Goal: Information Seeking & Learning: Learn about a topic

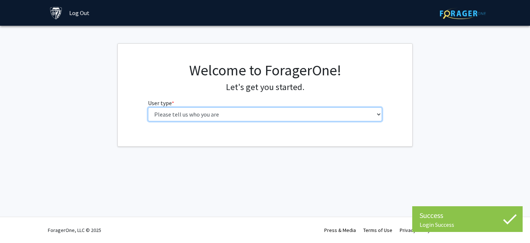
click at [298, 114] on select "Please tell us who you are Undergraduate Student Master's Student Doctoral Cand…" at bounding box center [265, 114] width 234 height 14
select select "1: undergrad"
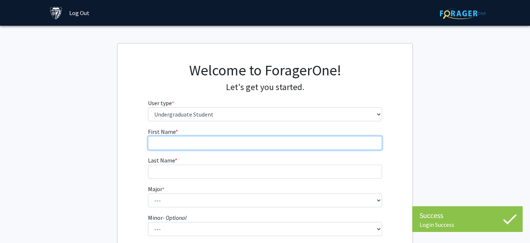
click at [294, 145] on input "First Name * required" at bounding box center [265, 143] width 234 height 14
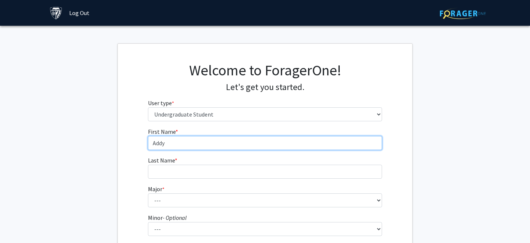
type input "Addy"
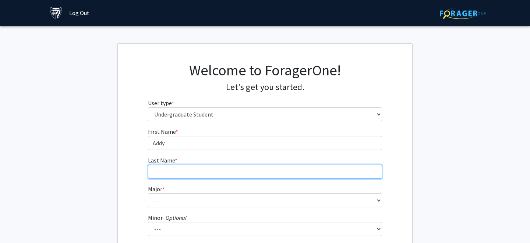
click at [305, 166] on input "Last Name * required" at bounding box center [265, 172] width 234 height 14
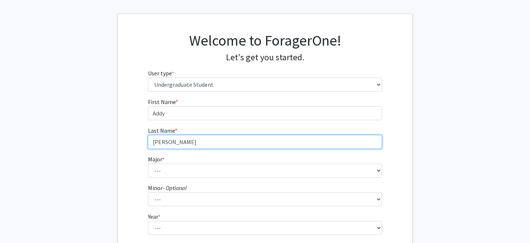
scroll to position [53, 0]
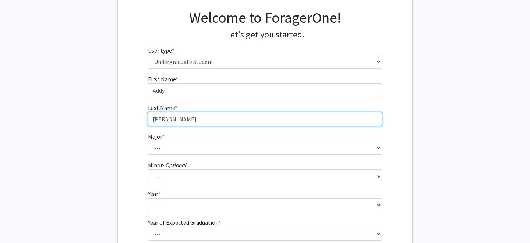
type input "Frazer"
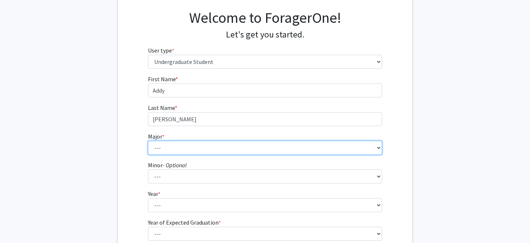
click at [337, 144] on select "--- Africana Studies Anthropology Applied Mathematics & Statistics Archaeology …" at bounding box center [265, 148] width 234 height 14
select select "45: 58"
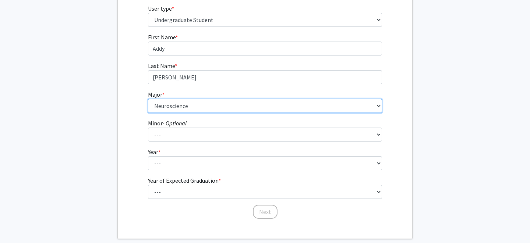
scroll to position [97, 0]
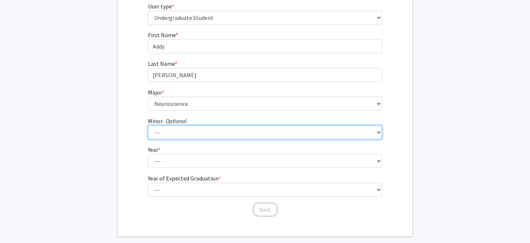
click at [346, 138] on select "--- Accounting and Financial Management Africana Studies Anthropology Applied M…" at bounding box center [265, 132] width 234 height 14
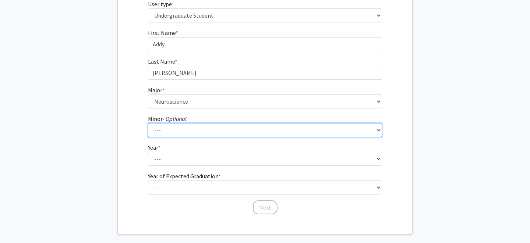
scroll to position [127, 0]
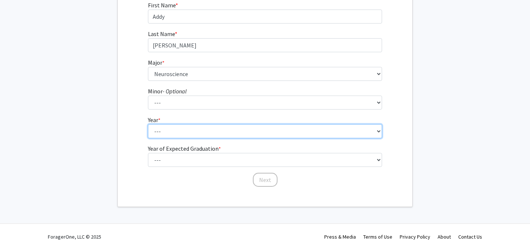
click at [375, 135] on select "--- First-year Sophomore Junior Senior Postbaccalaureate Certificate" at bounding box center [265, 131] width 234 height 14
click at [352, 135] on select "--- First-year Sophomore Junior Senior Postbaccalaureate Certificate" at bounding box center [265, 131] width 234 height 14
select select "2: sophomore"
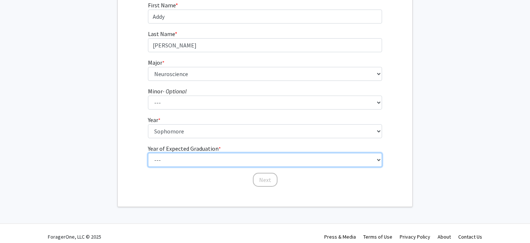
click at [336, 158] on select "--- 2025 2026 2027 2028 2029 2030 2031 2032 2033 2034" at bounding box center [265, 160] width 234 height 14
select select "4: 2028"
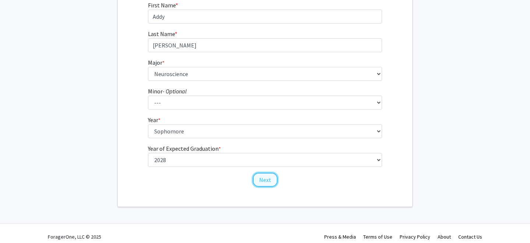
click at [268, 178] on button "Next" at bounding box center [265, 180] width 25 height 14
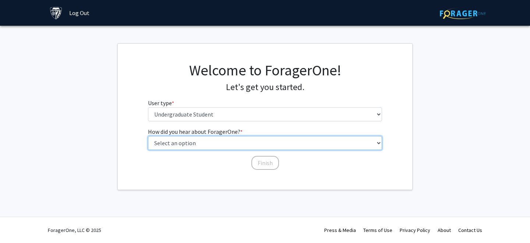
click at [280, 146] on select "Select an option Peer/student recommendation Faculty/staff recommendation Unive…" at bounding box center [265, 143] width 234 height 14
select select "2: faculty_recommendation"
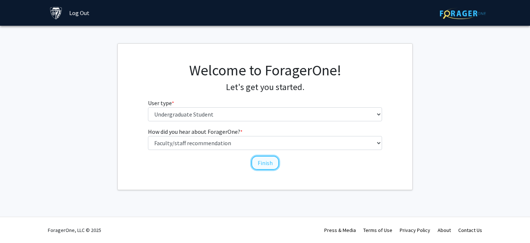
click at [268, 167] on button "Finish" at bounding box center [265, 163] width 28 height 14
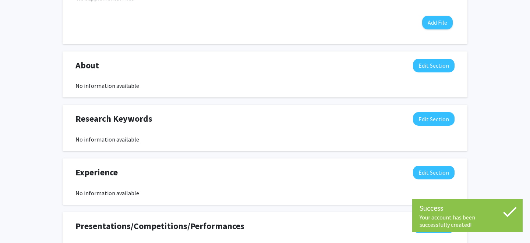
scroll to position [303, 0]
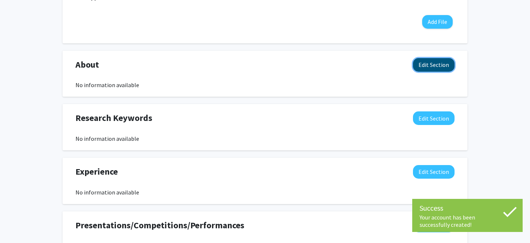
click at [428, 64] on button "Edit Section" at bounding box center [434, 65] width 42 height 14
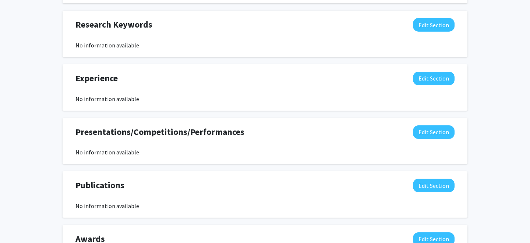
scroll to position [558, 0]
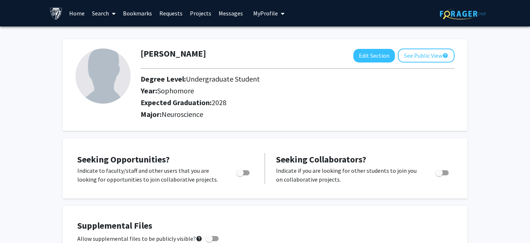
click at [110, 6] on span at bounding box center [112, 14] width 7 height 26
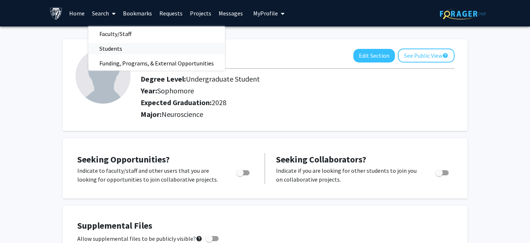
click at [116, 47] on span "Students" at bounding box center [110, 48] width 45 height 15
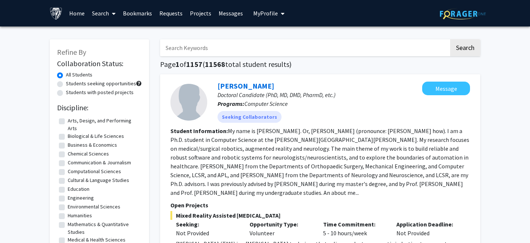
click at [215, 49] on input "Search Keywords" at bounding box center [304, 47] width 289 height 17
type input "A"
type input "Addison"
click at [464, 49] on button "Search" at bounding box center [465, 47] width 30 height 17
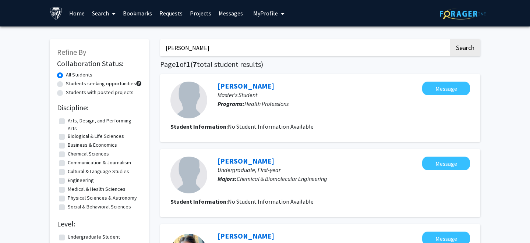
click at [358, 55] on input "Addison" at bounding box center [304, 47] width 289 height 17
click at [107, 14] on link "Search" at bounding box center [103, 13] width 31 height 26
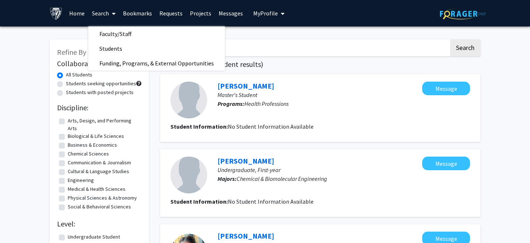
click at [77, 13] on link "Home" at bounding box center [77, 13] width 23 height 26
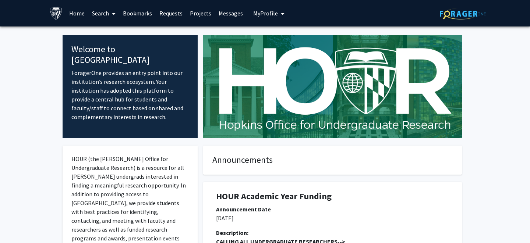
click at [262, 10] on span "My Profile" at bounding box center [265, 13] width 25 height 7
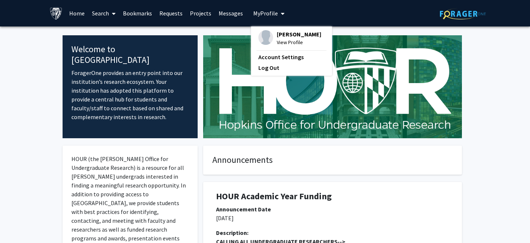
click at [283, 42] on span "View Profile" at bounding box center [299, 42] width 45 height 8
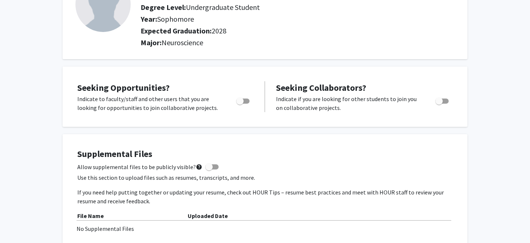
scroll to position [74, 0]
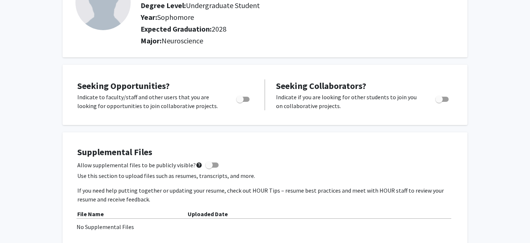
click at [241, 98] on span "Toggle" at bounding box center [239, 99] width 7 height 7
click at [240, 102] on input "Are you actively seeking opportunities?" at bounding box center [240, 102] width 0 height 0
checkbox input "true"
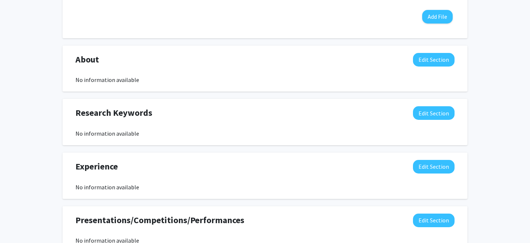
scroll to position [307, 0]
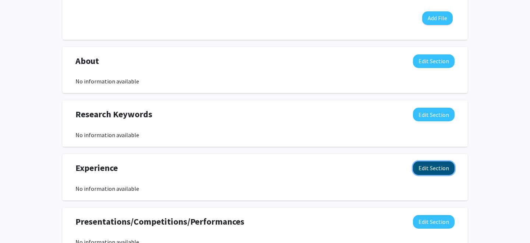
click at [442, 170] on button "Edit Section" at bounding box center [434, 169] width 42 height 14
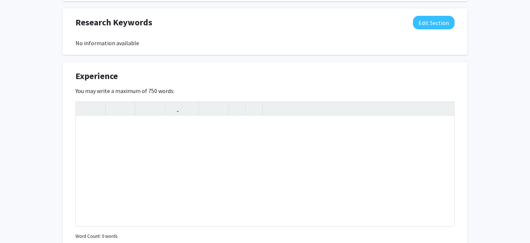
scroll to position [429, 0]
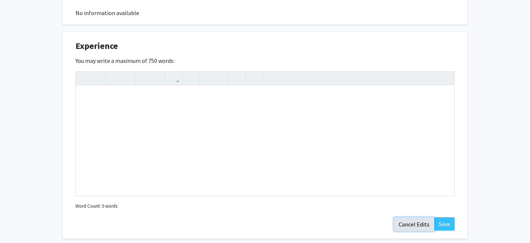
click at [414, 226] on button "Cancel Edits" at bounding box center [414, 225] width 40 height 14
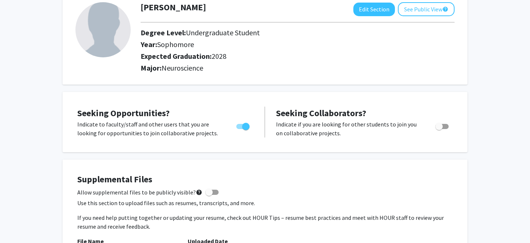
scroll to position [0, 0]
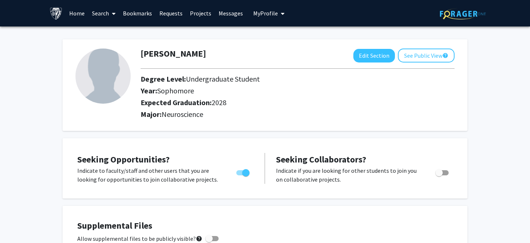
click at [103, 16] on link "Search" at bounding box center [103, 13] width 31 height 26
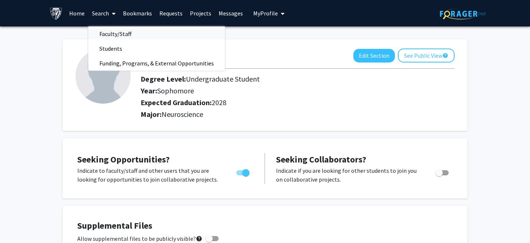
click at [117, 32] on span "Faculty/Staff" at bounding box center [115, 33] width 54 height 15
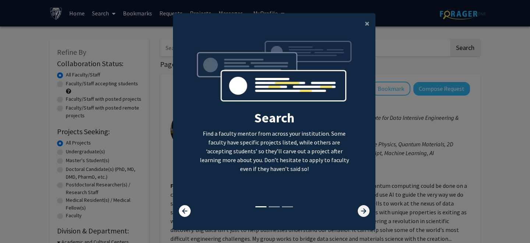
click at [369, 210] on icon at bounding box center [364, 211] width 12 height 12
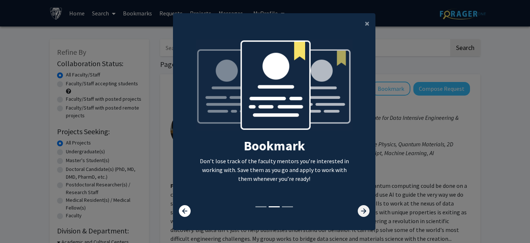
click at [369, 210] on icon at bounding box center [364, 211] width 12 height 12
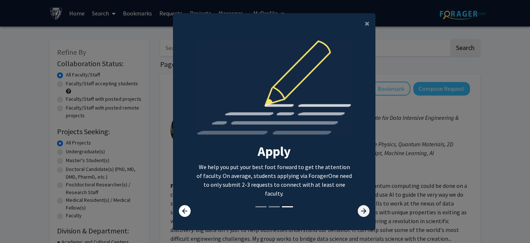
click at [369, 210] on icon at bounding box center [364, 211] width 12 height 12
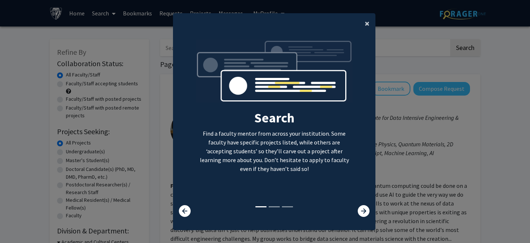
click at [366, 24] on span "×" at bounding box center [367, 23] width 5 height 11
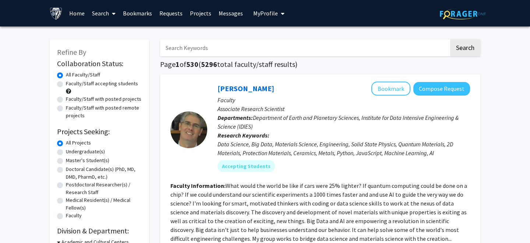
click at [290, 52] on input "Search Keywords" at bounding box center [304, 47] width 289 height 17
type input "Neuroscience"
click at [450, 39] on button "Search" at bounding box center [465, 47] width 30 height 17
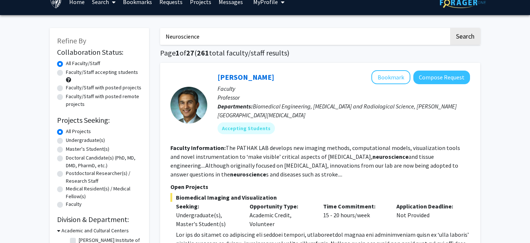
scroll to position [12, 0]
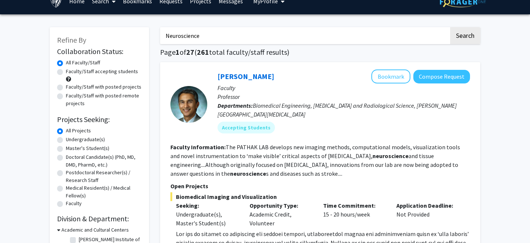
click at [93, 137] on label "Undergraduate(s)" at bounding box center [85, 140] width 39 height 8
click at [71, 137] on input "Undergraduate(s)" at bounding box center [68, 138] width 5 height 5
radio input "true"
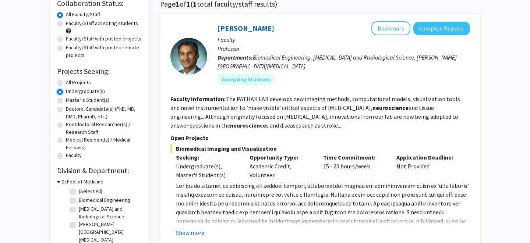
scroll to position [94, 0]
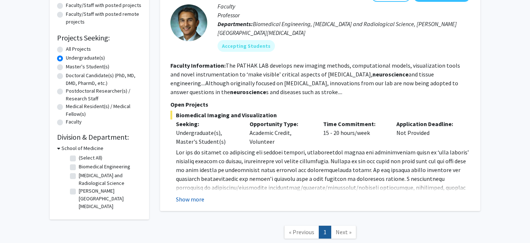
click at [199, 197] on button "Show more" at bounding box center [190, 199] width 28 height 9
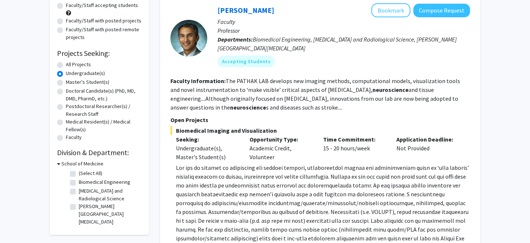
scroll to position [0, 0]
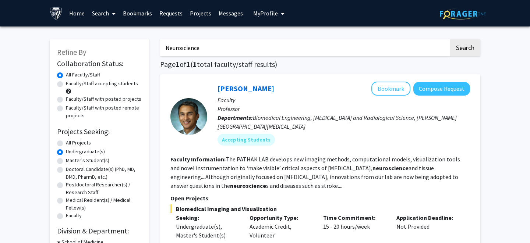
click at [191, 47] on input "Neuroscience" at bounding box center [304, 47] width 289 height 17
click at [471, 50] on button "Search" at bounding box center [465, 47] width 30 height 17
radio input "true"
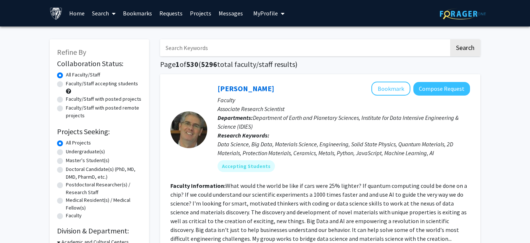
click at [93, 149] on label "Undergraduate(s)" at bounding box center [85, 152] width 39 height 8
click at [71, 149] on input "Undergraduate(s)" at bounding box center [68, 150] width 5 height 5
radio input "true"
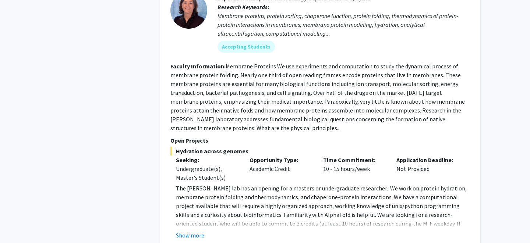
scroll to position [980, 0]
click at [189, 230] on button "Show more" at bounding box center [190, 234] width 28 height 9
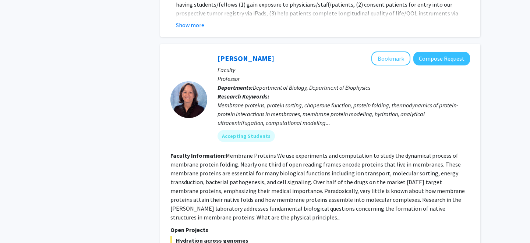
scroll to position [890, 0]
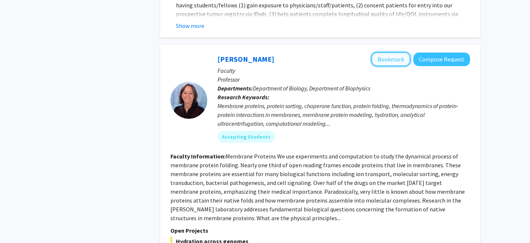
click at [396, 52] on button "Bookmark" at bounding box center [390, 59] width 39 height 14
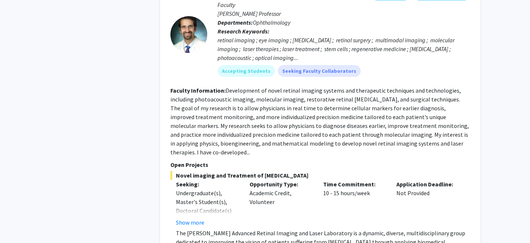
scroll to position [1354, 0]
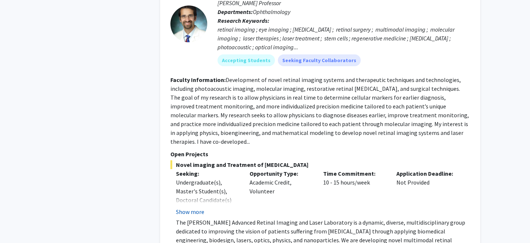
click at [190, 208] on button "Show more" at bounding box center [190, 212] width 28 height 9
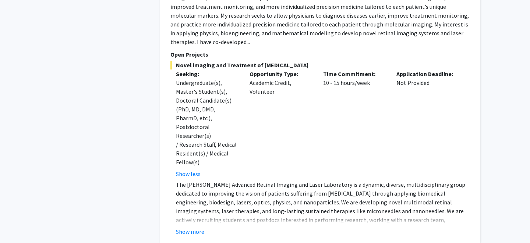
scroll to position [1456, 0]
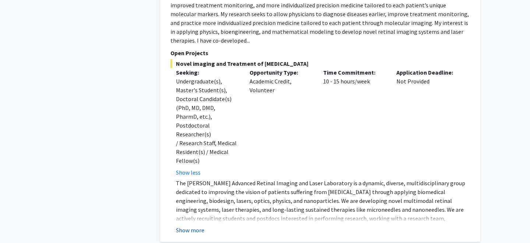
click at [184, 226] on button "Show more" at bounding box center [190, 230] width 28 height 9
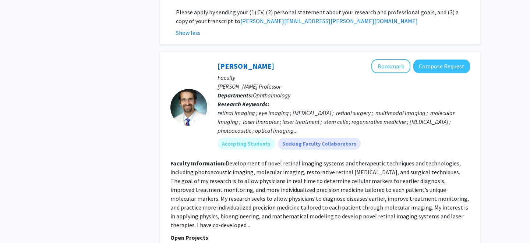
scroll to position [1225, 0]
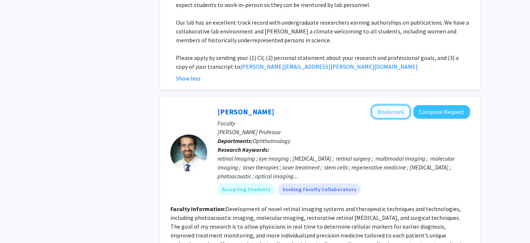
click at [391, 105] on button "Bookmark" at bounding box center [390, 112] width 39 height 14
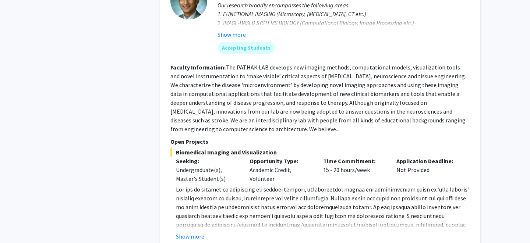
scroll to position [1798, 0]
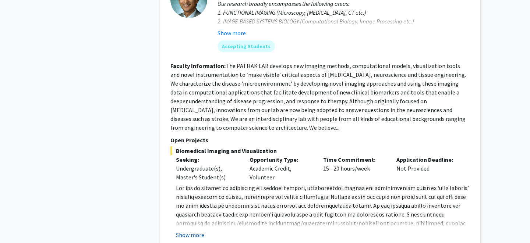
click at [193, 231] on button "Show more" at bounding box center [190, 235] width 28 height 9
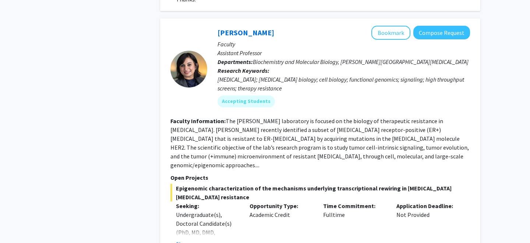
scroll to position [2662, 0]
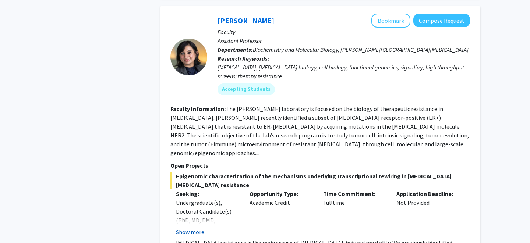
click at [194, 228] on button "Show more" at bounding box center [190, 232] width 28 height 9
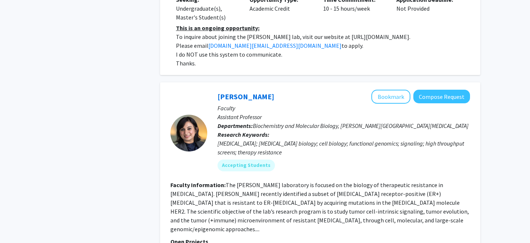
scroll to position [2585, 0]
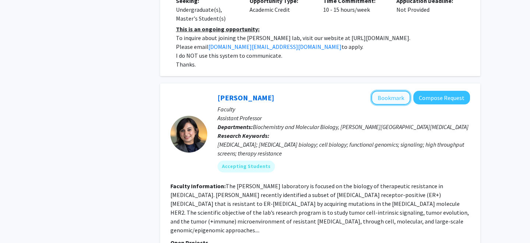
click at [391, 91] on button "Bookmark" at bounding box center [390, 98] width 39 height 14
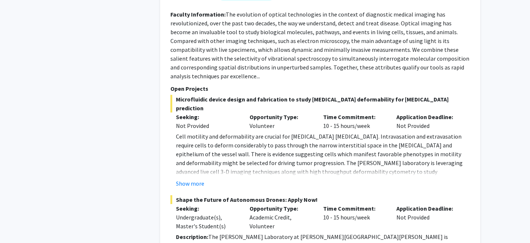
scroll to position [3460, 0]
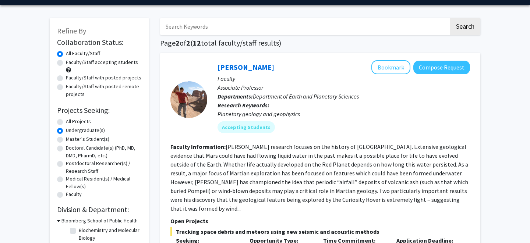
scroll to position [23, 0]
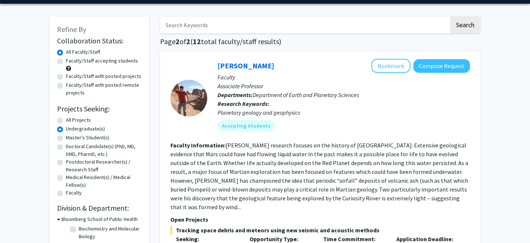
click at [99, 62] on label "Faculty/Staff accepting students" at bounding box center [102, 61] width 72 height 8
click at [71, 62] on input "Faculty/Staff accepting students" at bounding box center [68, 59] width 5 height 5
radio input "true"
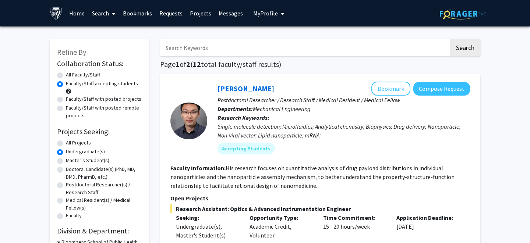
click at [74, 76] on label "All Faculty/Staff" at bounding box center [83, 75] width 34 height 8
click at [71, 76] on input "All Faculty/Staff" at bounding box center [68, 73] width 5 height 5
radio input "true"
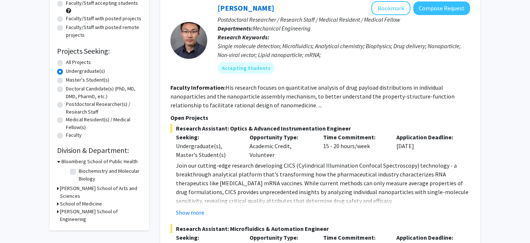
scroll to position [79, 0]
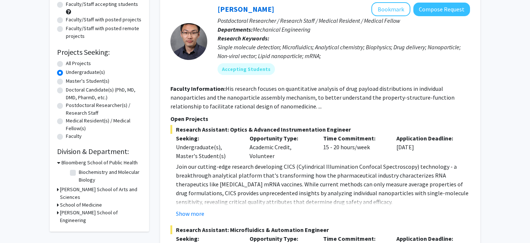
click at [73, 63] on label "All Projects" at bounding box center [78, 64] width 25 height 8
click at [71, 63] on input "All Projects" at bounding box center [68, 62] width 5 height 5
radio input "true"
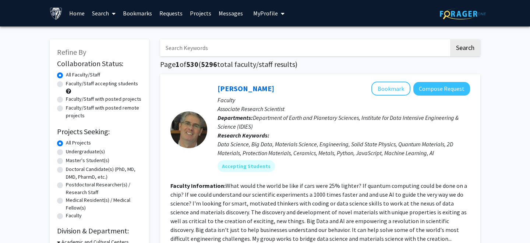
click at [90, 201] on label "Medical Resident(s) / Medical Fellow(s)" at bounding box center [104, 204] width 76 height 15
click at [71, 201] on input "Medical Resident(s) / Medical Fellow(s)" at bounding box center [68, 199] width 5 height 5
radio input "true"
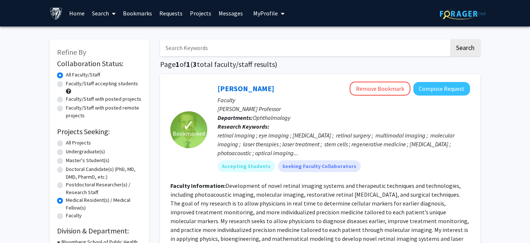
click at [75, 139] on label "All Projects" at bounding box center [78, 143] width 25 height 8
click at [71, 139] on input "All Projects" at bounding box center [68, 141] width 5 height 5
radio input "true"
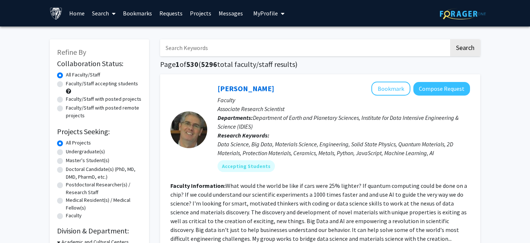
click at [218, 42] on input "Search Keywords" at bounding box center [304, 47] width 289 height 17
click at [260, 45] on input "Search Keywords" at bounding box center [304, 47] width 289 height 17
type input "neuro"
click at [450, 39] on button "Search" at bounding box center [465, 47] width 30 height 17
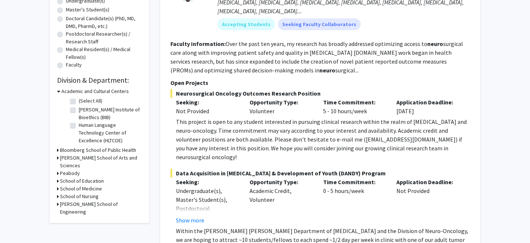
scroll to position [160, 0]
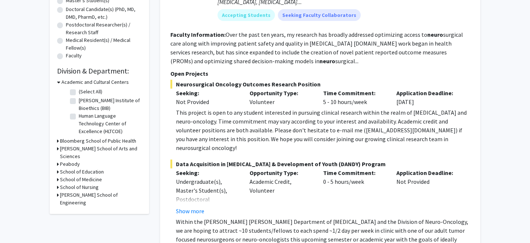
click at [89, 176] on h3 "School of Medicine" at bounding box center [81, 180] width 42 height 8
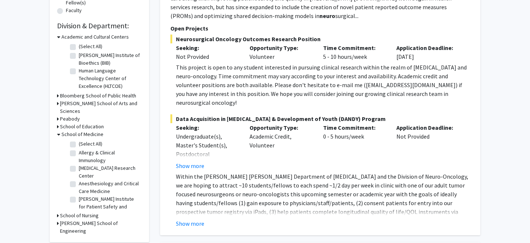
scroll to position [206, 0]
click at [79, 164] on label "Alzheimer's Disease Research Center" at bounding box center [109, 171] width 61 height 15
click at [79, 164] on input "Alzheimer's Disease Research Center" at bounding box center [81, 166] width 5 height 5
checkbox input "true"
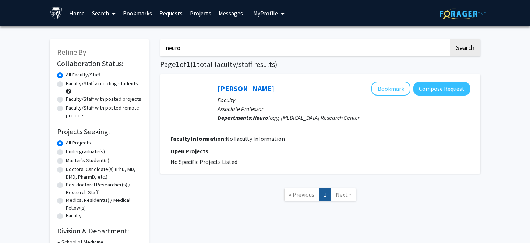
scroll to position [86, 0]
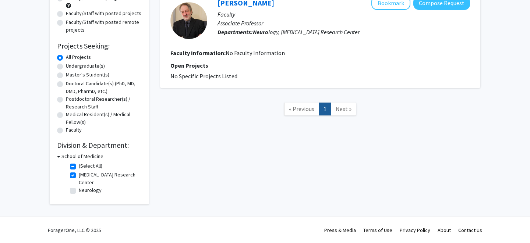
click at [79, 167] on label "(Select All)" at bounding box center [91, 166] width 24 height 8
click at [79, 167] on input "(Select All)" at bounding box center [81, 164] width 5 height 5
checkbox input "false"
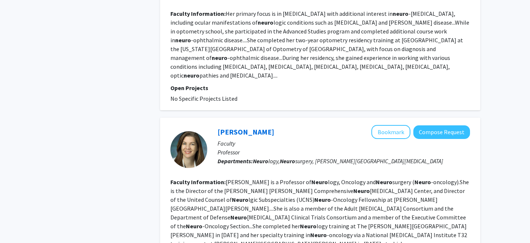
scroll to position [1110, 0]
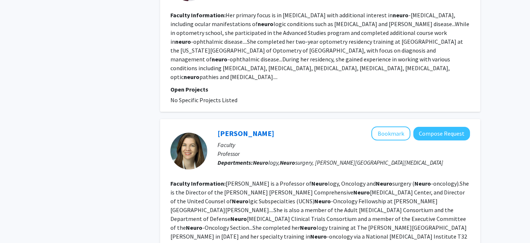
click at [233, 183] on fg-read-more "Jaishri Blakeley is a Professor of Neuro logy, Oncology and Neuro surgery ( Neu…" at bounding box center [319, 214] width 298 height 69
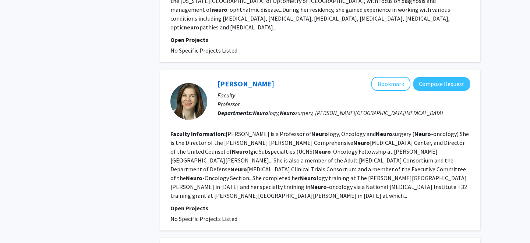
scroll to position [1160, 0]
click at [231, 79] on link "Jaishri Blakeley" at bounding box center [246, 83] width 57 height 9
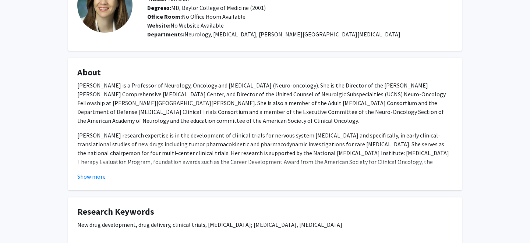
scroll to position [74, 0]
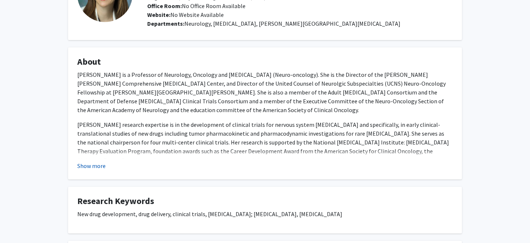
click at [87, 169] on button "Show more" at bounding box center [91, 166] width 28 height 9
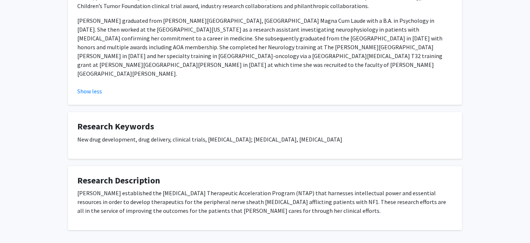
scroll to position [244, 0]
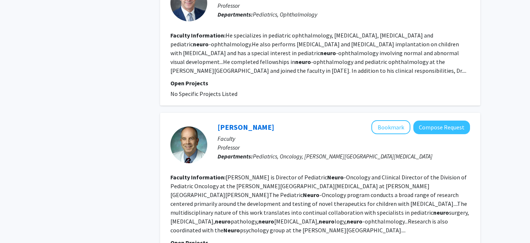
scroll to position [1599, 0]
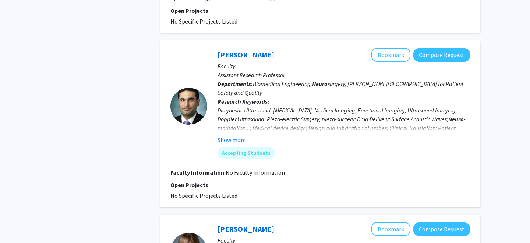
scroll to position [443, 0]
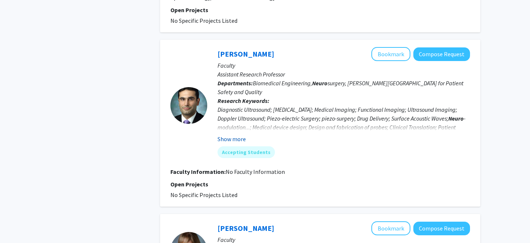
click at [232, 135] on button "Show more" at bounding box center [232, 139] width 28 height 9
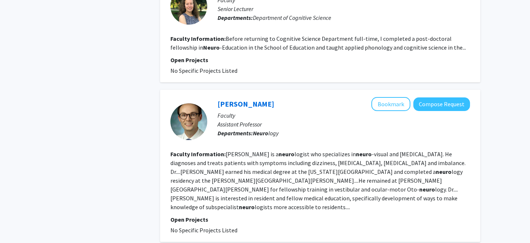
scroll to position [1327, 0]
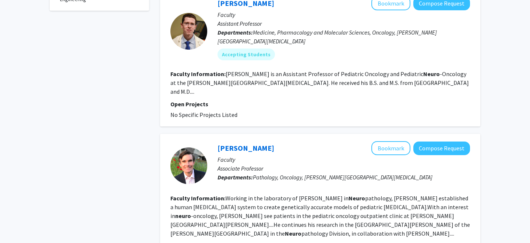
scroll to position [389, 0]
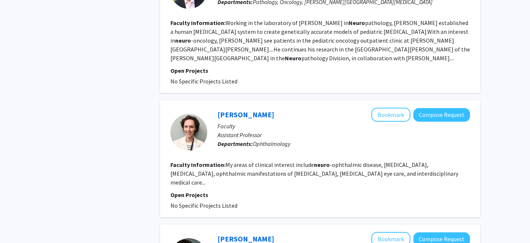
scroll to position [550, 0]
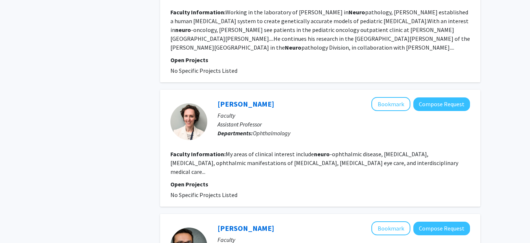
click at [135, 165] on div "Refine By Collaboration Status: Collaboration Status All Faculty/Staff Collabor…" at bounding box center [99, 181] width 110 height 1398
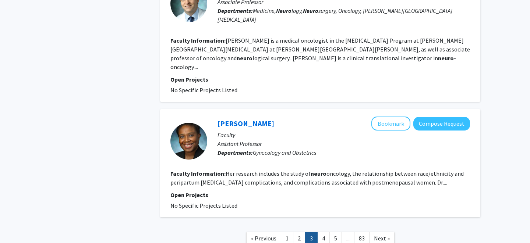
scroll to position [1170, 0]
click at [320, 232] on link "4" at bounding box center [323, 238] width 13 height 13
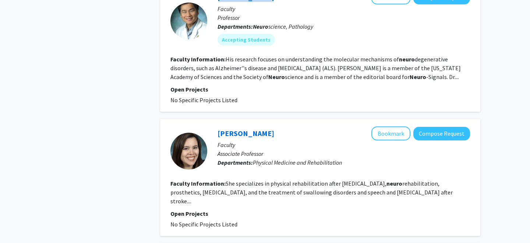
scroll to position [732, 0]
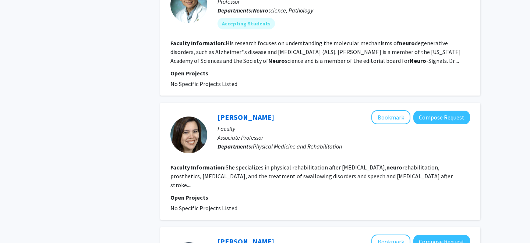
click at [125, 124] on div "Refine By Collaboration Status: Collaboration Status All Faculty/Staff Collabor…" at bounding box center [99, 62] width 110 height 1525
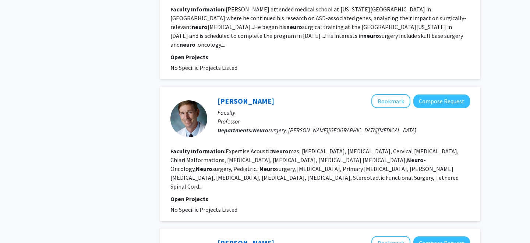
scroll to position [1018, 0]
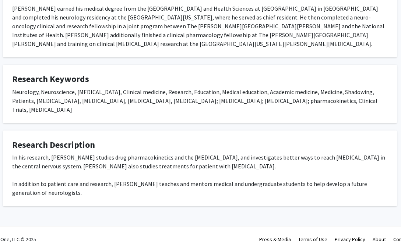
scroll to position [179, 21]
click at [183, 158] on div "In his research, Dr. Romo studies drug pharmacokinetics and the blood-brain bar…" at bounding box center [199, 175] width 375 height 44
copy div "neurofibromatosis"
click at [158, 130] on fg-card "Research Description In his research, Dr. Romo studies drug pharmacokinetics an…" at bounding box center [200, 168] width 394 height 76
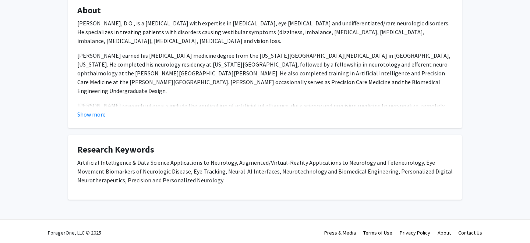
scroll to position [128, 0]
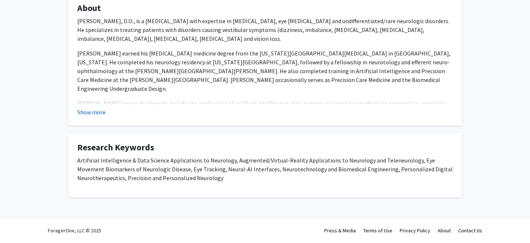
click at [94, 115] on button "Show more" at bounding box center [91, 112] width 28 height 9
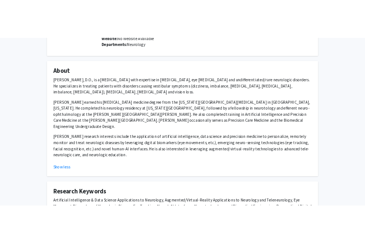
scroll to position [0, 0]
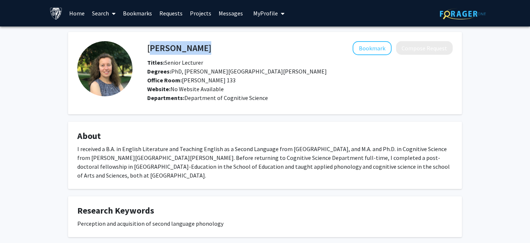
drag, startPoint x: 149, startPoint y: 47, endPoint x: 235, endPoint y: 47, distance: 85.8
click at [235, 47] on div "[PERSON_NAME] Bookmark Compose Request" at bounding box center [300, 48] width 317 height 14
copy h4 "[PERSON_NAME]"
click at [323, 120] on div "Julia Yarmolinskaya Bookmark Compose Request Titles: Senior Lecturer Degrees: P…" at bounding box center [265, 194] width 405 height 324
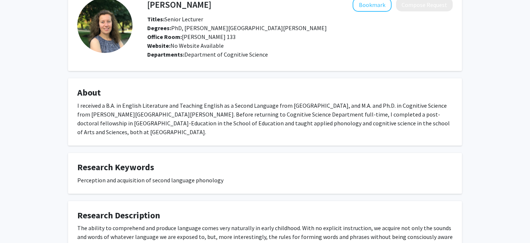
scroll to position [44, 0]
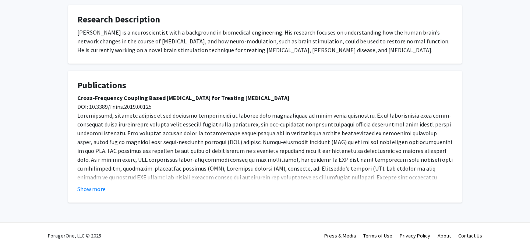
scroll to position [204, 0]
click at [94, 187] on button "Show more" at bounding box center [91, 188] width 28 height 9
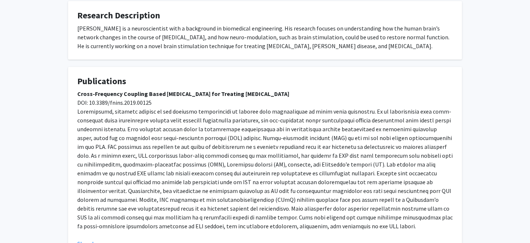
scroll to position [268, 0]
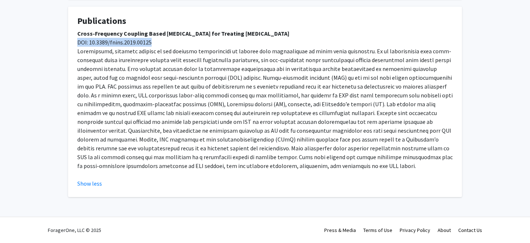
drag, startPoint x: 155, startPoint y: 42, endPoint x: 64, endPoint y: 42, distance: 90.9
copy span "DOI: 10.3389/fnins.2019.00125"
click at [450, 74] on p "Cross-Frequency Coupling Based [MEDICAL_DATA] for Treating [MEDICAL_DATA] DOI: …" at bounding box center [264, 99] width 375 height 141
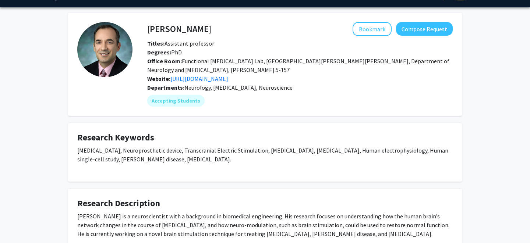
scroll to position [0, 0]
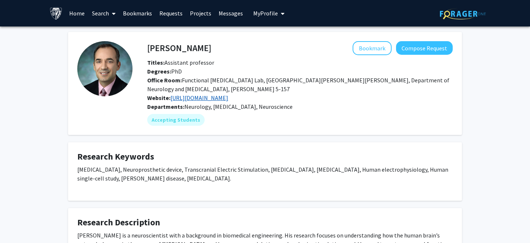
click at [227, 99] on link "[URL][DOMAIN_NAME]" at bounding box center [199, 97] width 58 height 7
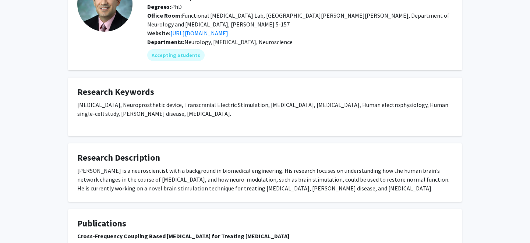
scroll to position [64, 0]
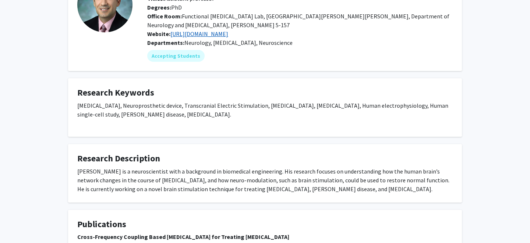
click at [209, 31] on link "https://stanandersonlab.org/" at bounding box center [199, 33] width 58 height 7
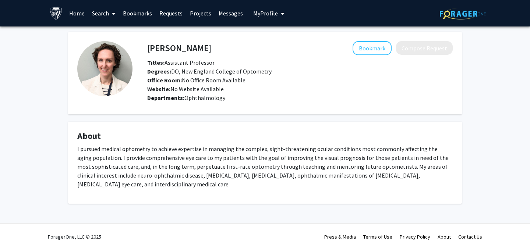
scroll to position [7, 0]
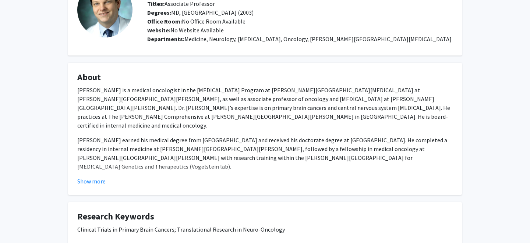
scroll to position [61, 0]
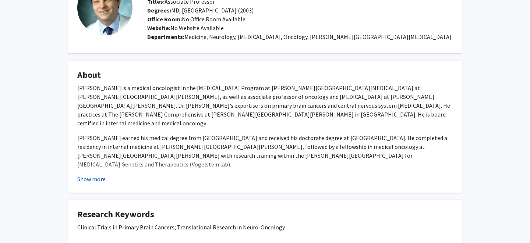
click at [92, 181] on button "Show more" at bounding box center [91, 179] width 28 height 9
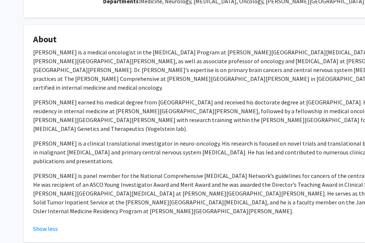
scroll to position [0, 0]
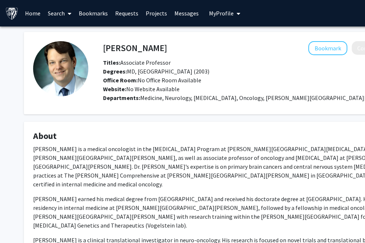
click at [168, 137] on h4 "About" at bounding box center [220, 136] width 375 height 11
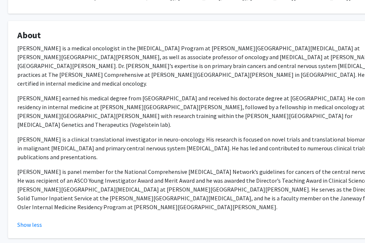
scroll to position [0, 16]
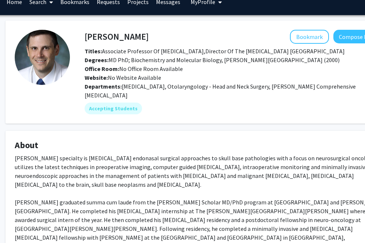
scroll to position [0, 18]
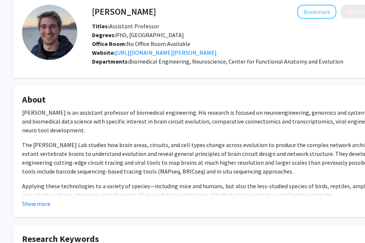
scroll to position [0, 11]
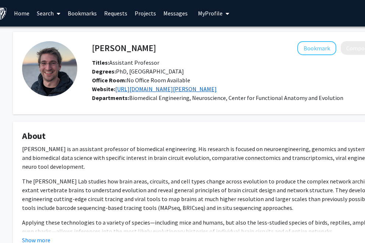
click at [151, 89] on link "https://www.kebschull-lab.org/" at bounding box center [166, 88] width 102 height 7
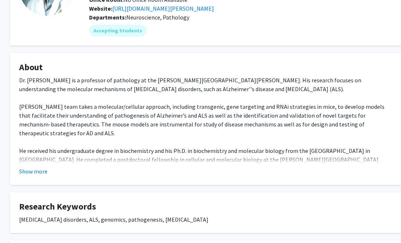
scroll to position [107, 14]
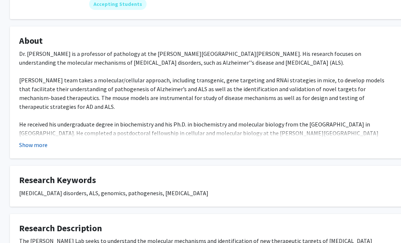
click at [36, 141] on button "Show more" at bounding box center [33, 145] width 28 height 9
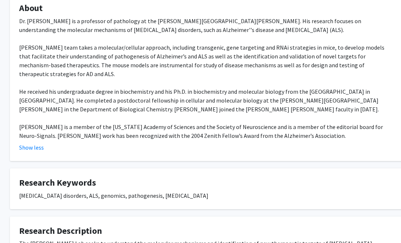
scroll to position [0, 14]
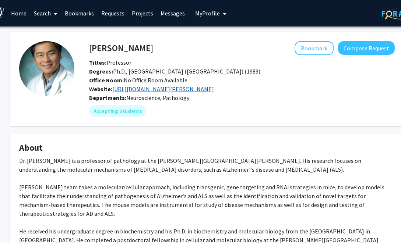
click at [159, 89] on link "[URL][DOMAIN_NAME][PERSON_NAME]" at bounding box center [163, 88] width 102 height 7
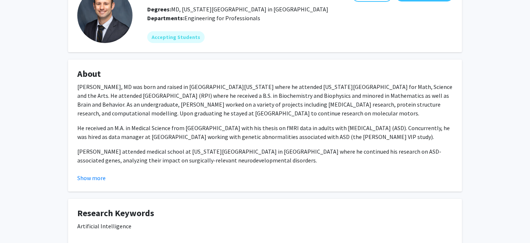
scroll to position [57, 0]
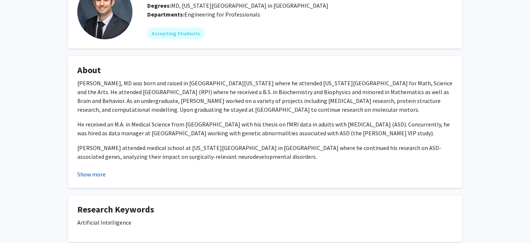
click at [92, 174] on button "Show more" at bounding box center [91, 174] width 28 height 9
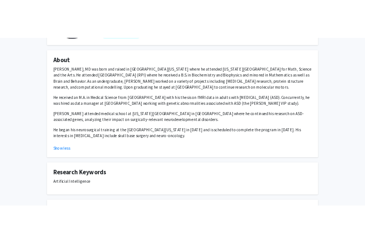
scroll to position [0, 0]
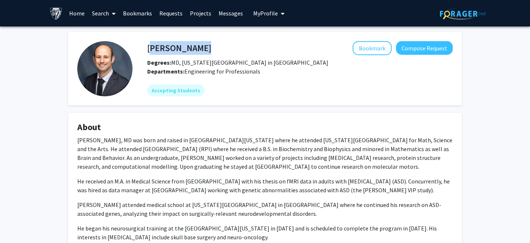
drag, startPoint x: 148, startPoint y: 49, endPoint x: 204, endPoint y: 49, distance: 56.3
click at [204, 49] on div "Ken Porche Bookmark Compose Request" at bounding box center [300, 48] width 317 height 14
copy h4 "[PERSON_NAME]"
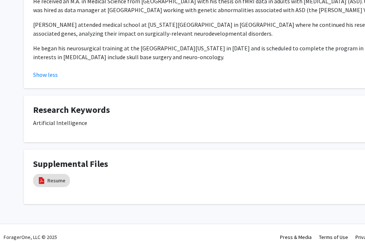
scroll to position [196, 0]
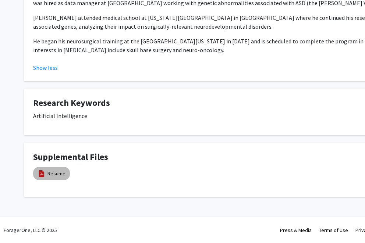
click at [45, 178] on mat-chip "Resume" at bounding box center [51, 173] width 37 height 13
click at [62, 168] on mat-chip "Resume" at bounding box center [51, 173] width 37 height 13
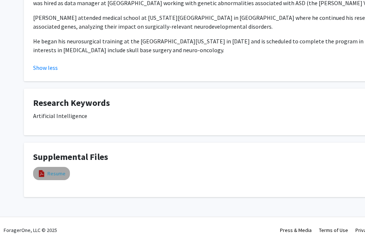
click at [60, 174] on link "Resume" at bounding box center [56, 174] width 18 height 8
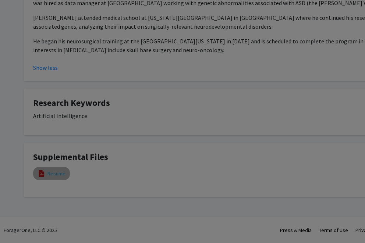
click at [60, 174] on div at bounding box center [182, 97] width 283 height 198
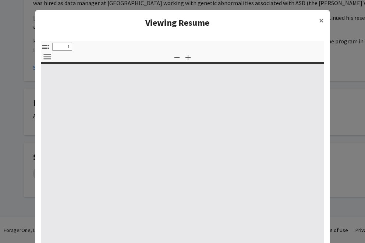
select select "custom"
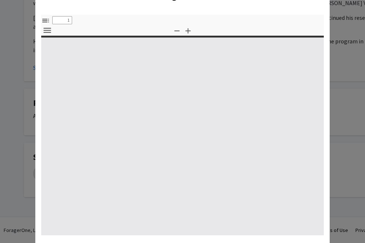
type input "0"
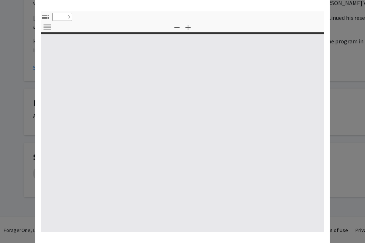
select select "custom"
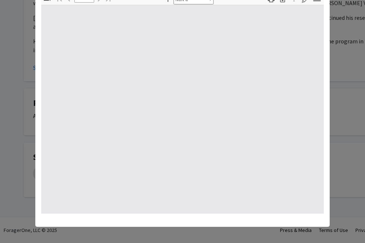
scroll to position [20, 0]
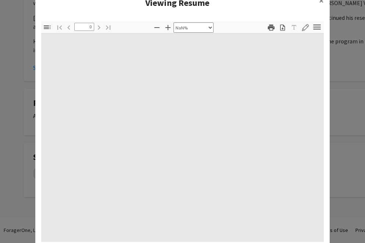
click at [269, 89] on div at bounding box center [182, 137] width 283 height 209
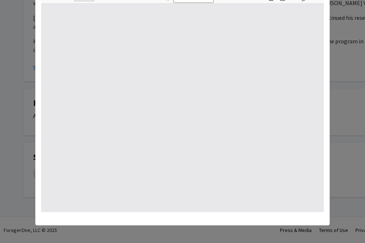
scroll to position [0, 0]
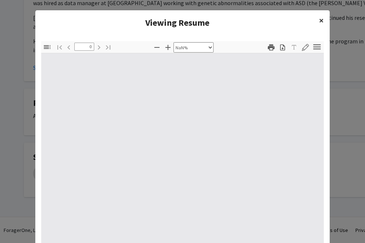
click at [318, 22] on button "×" at bounding box center [321, 20] width 17 height 21
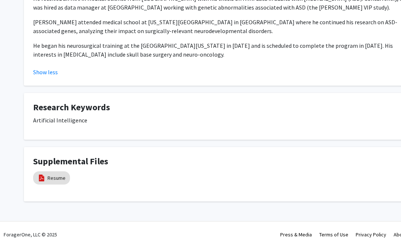
scroll to position [196, 0]
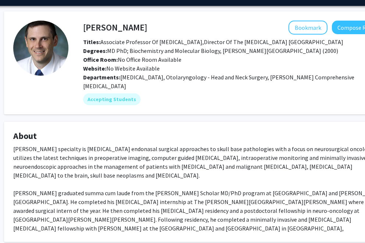
scroll to position [0, 20]
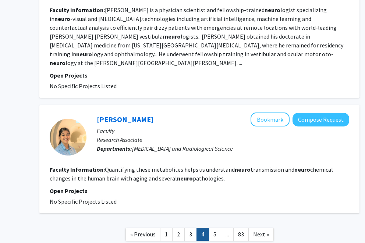
scroll to position [1307, 77]
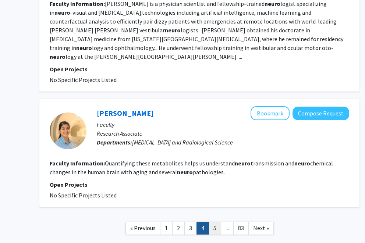
click at [213, 222] on link "5" at bounding box center [215, 228] width 13 height 13
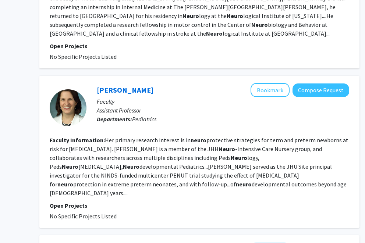
scroll to position [923, 77]
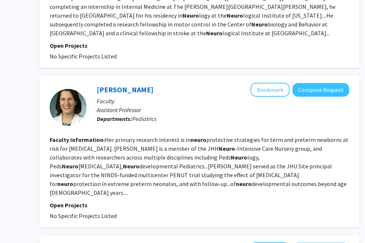
click at [153, 153] on section "Faculty Information: Her primary research interest is in neuro protective strat…" at bounding box center [200, 166] width 300 height 62
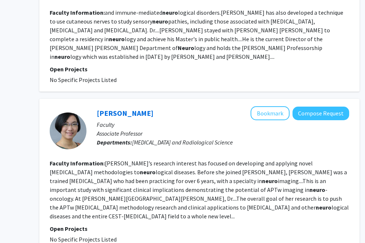
scroll to position [1371, 77]
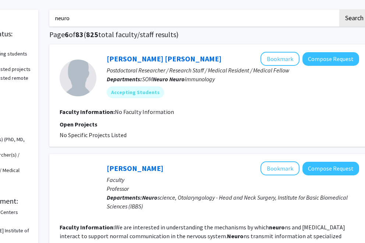
scroll to position [30, 77]
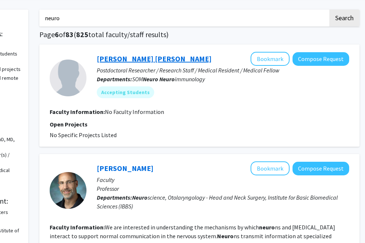
click at [138, 57] on link "[PERSON_NAME] [PERSON_NAME]" at bounding box center [154, 58] width 115 height 9
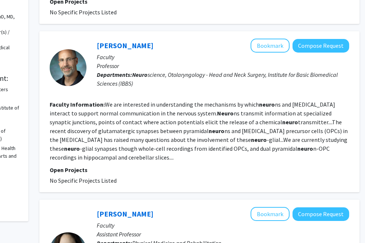
scroll to position [163, 77]
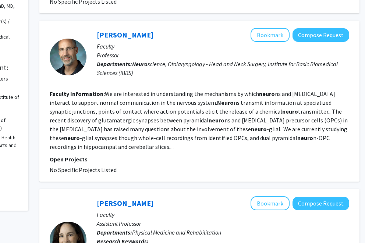
click at [191, 96] on fg-read-more "We are interested in understanding the mechanisms by which neuro ns and [MEDICA…" at bounding box center [199, 120] width 298 height 60
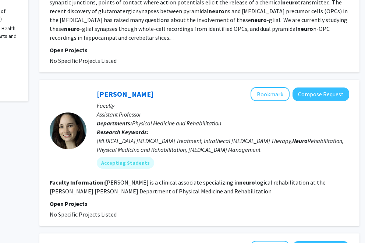
scroll to position [288, 77]
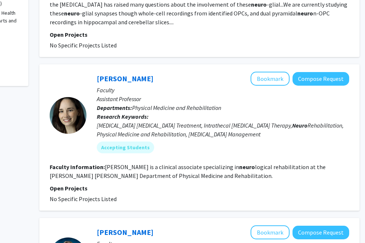
click at [167, 84] on div "[PERSON_NAME] Bookmark Compose Request" at bounding box center [223, 79] width 252 height 14
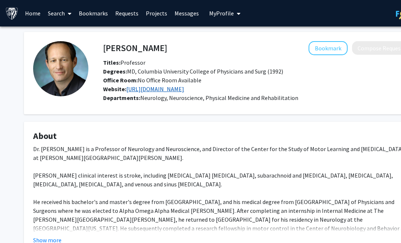
click at [159, 91] on link "[URL][DOMAIN_NAME]" at bounding box center [155, 88] width 58 height 7
click at [155, 91] on link "http://blam-lab.org/" at bounding box center [155, 88] width 58 height 7
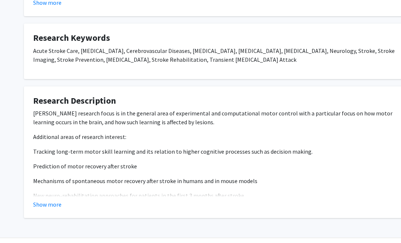
scroll to position [259, 0]
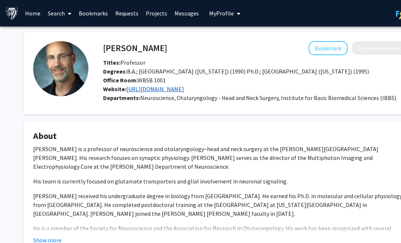
click at [145, 90] on link "[URL][DOMAIN_NAME]" at bounding box center [155, 88] width 58 height 7
click at [265, 61] on div "Titles: Professor" at bounding box center [256, 62] width 317 height 9
click at [266, 120] on div "[PERSON_NAME] Bookmark Compose Request Titles: Professor Degrees: B.A.; [GEOGRA…" at bounding box center [220, 239] width 405 height 415
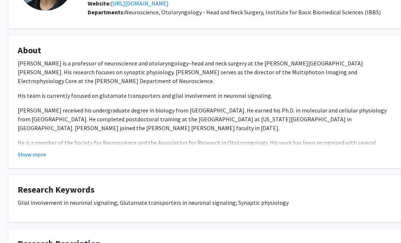
scroll to position [86, 15]
click at [29, 152] on button "Show more" at bounding box center [32, 154] width 28 height 9
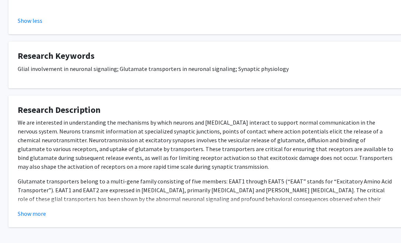
scroll to position [282, 15]
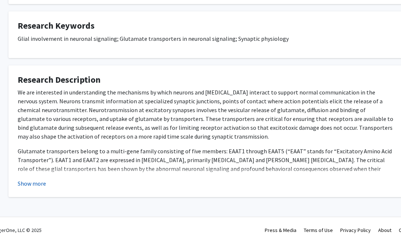
click at [31, 184] on button "Show more" at bounding box center [32, 183] width 28 height 9
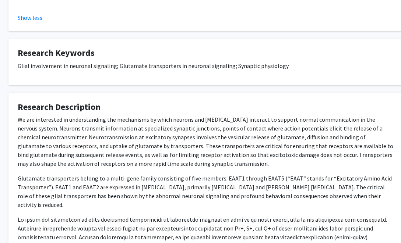
scroll to position [28, 15]
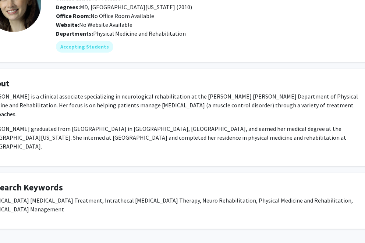
scroll to position [64, 50]
